Goal: Transaction & Acquisition: Subscribe to service/newsletter

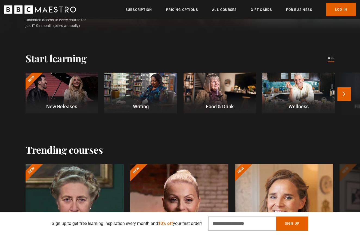
scroll to position [138, 0]
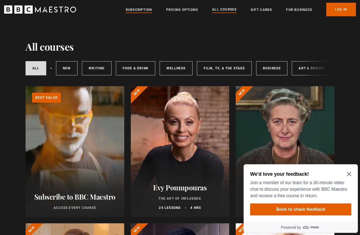
click at [139, 12] on link "Subscription" at bounding box center [139, 9] width 26 height 5
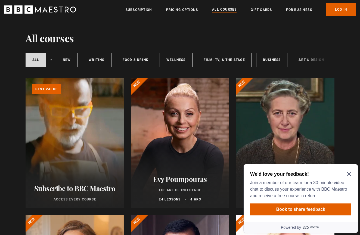
scroll to position [10, 0]
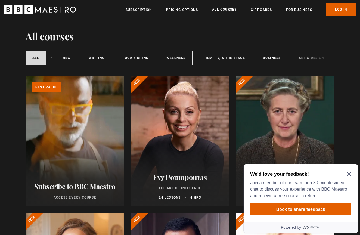
click at [194, 178] on h2 "Evy Poumpouras" at bounding box center [180, 177] width 86 height 8
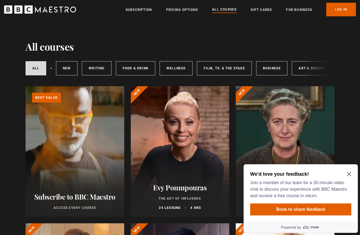
click at [174, 182] on div "Evy Poumpouras The Art of Influence 24 lessons 4 hrs" at bounding box center [180, 197] width 99 height 40
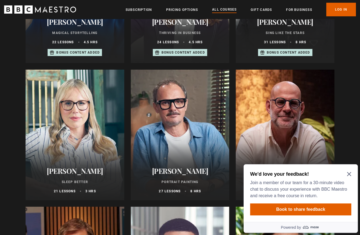
scroll to position [357, 0]
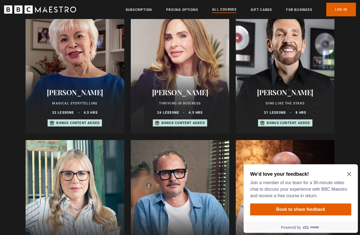
click at [107, 198] on div at bounding box center [75, 205] width 99 height 130
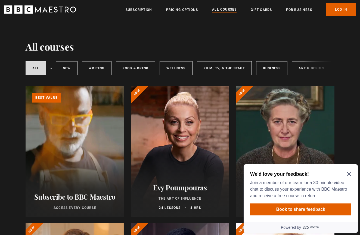
click at [347, 173] on icon "Close Maze Prompt" at bounding box center [349, 174] width 4 height 4
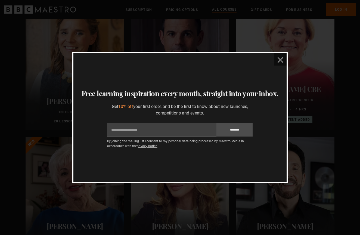
scroll to position [234, 0]
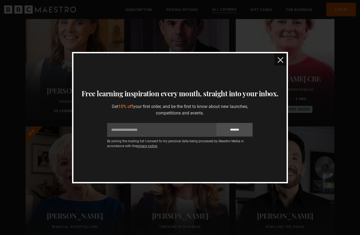
click at [331, 101] on div "Thanks for signing up Your unique 10% off discount code is NEW768933 Copy disco…" at bounding box center [180, 117] width 360 height 235
click at [282, 61] on img "close" at bounding box center [280, 60] width 6 height 6
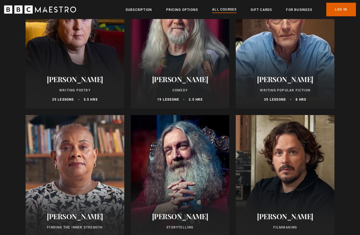
scroll to position [1345, 0]
